Goal: Task Accomplishment & Management: Use online tool/utility

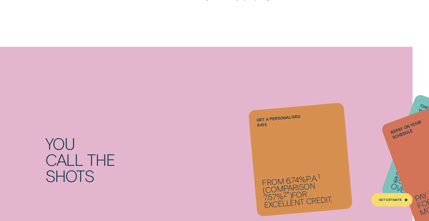
scroll to position [549, 0]
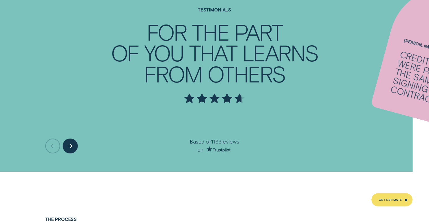
scroll to position [1729, 0]
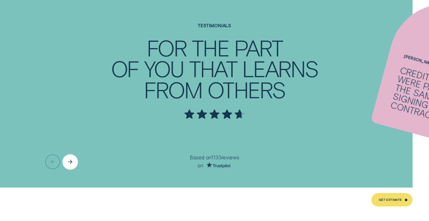
click at [72, 164] on icon "Next button" at bounding box center [70, 162] width 5 height 5
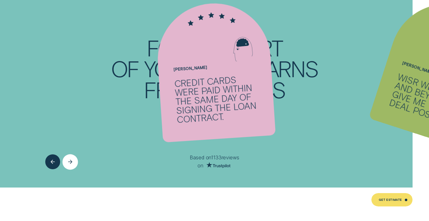
click at [73, 164] on div "Next button" at bounding box center [71, 162] width 16 height 16
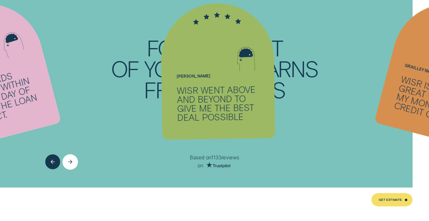
click at [73, 164] on div "Next button" at bounding box center [71, 162] width 16 height 16
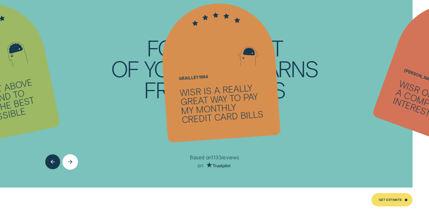
click at [73, 164] on div "Next button" at bounding box center [71, 162] width 16 height 16
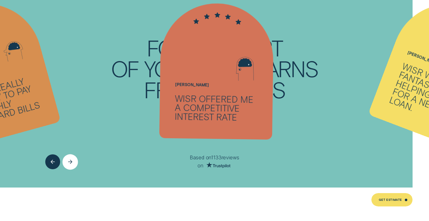
click at [73, 164] on div "Next button" at bounding box center [71, 162] width 16 height 16
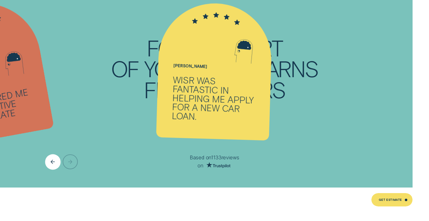
click at [51, 161] on icon "Previous button" at bounding box center [53, 162] width 5 height 5
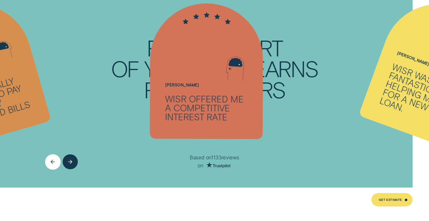
click at [51, 161] on icon "Previous button" at bounding box center [53, 162] width 5 height 5
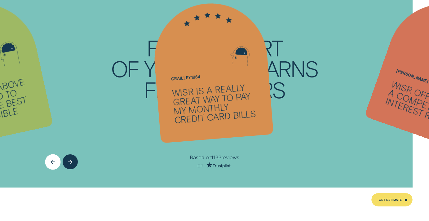
click at [51, 161] on icon "Previous button" at bounding box center [53, 162] width 5 height 5
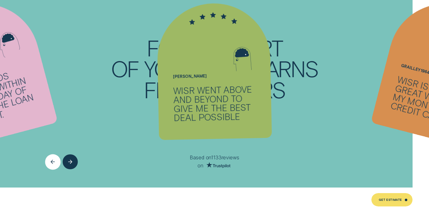
click at [51, 161] on icon "Previous button" at bounding box center [53, 162] width 5 height 5
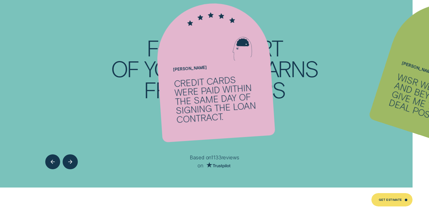
scroll to position [1791, 0]
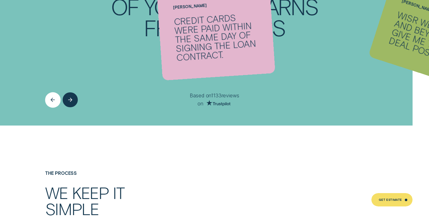
click at [55, 103] on div "Previous button" at bounding box center [53, 100] width 16 height 16
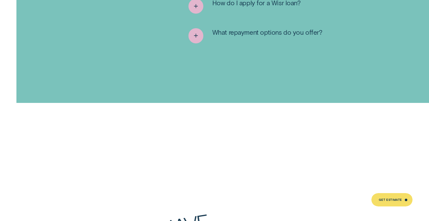
scroll to position [2517, 0]
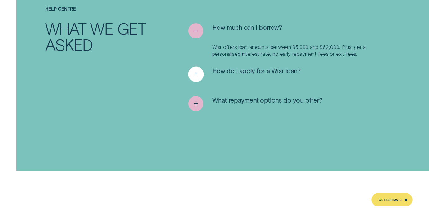
click at [196, 70] on icon "See more" at bounding box center [196, 75] width 8 height 10
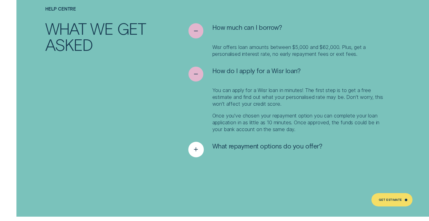
click at [198, 145] on icon "See more" at bounding box center [196, 150] width 8 height 10
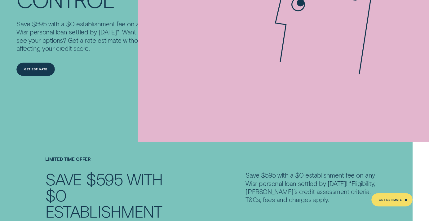
scroll to position [0, 0]
